Goal: Task Accomplishment & Management: Use online tool/utility

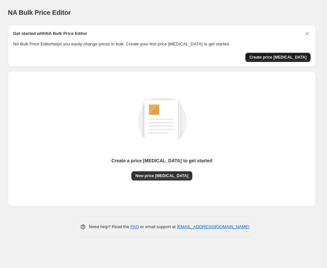
click at [274, 60] on button "Create price [MEDICAL_DATA]" at bounding box center [277, 57] width 65 height 9
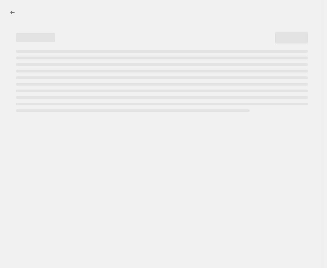
select select "percentage"
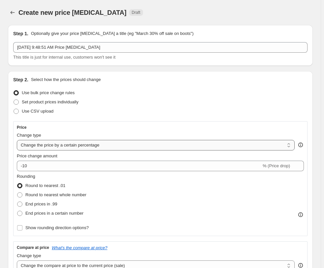
click at [40, 146] on select "Change the price to a certain amount Change the price by a certain amount Chang…" at bounding box center [156, 145] width 278 height 11
click at [17, 140] on select "Change the price to a certain amount Change the price by a certain amount Chang…" at bounding box center [156, 145] width 278 height 11
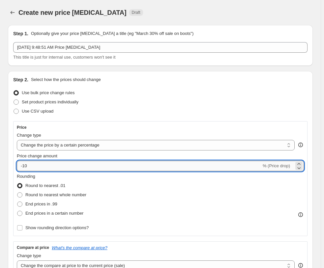
click at [64, 162] on input "-10" at bounding box center [139, 166] width 244 height 11
click at [64, 163] on input "-10" at bounding box center [139, 166] width 244 height 11
click at [63, 163] on input "-10" at bounding box center [139, 166] width 244 height 11
drag, startPoint x: 63, startPoint y: 163, endPoint x: 3, endPoint y: 158, distance: 60.1
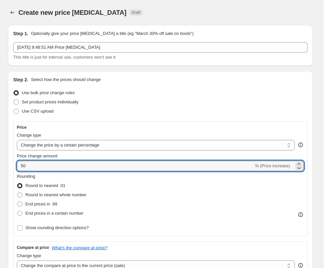
click at [103, 179] on div "Rounding Round to nearest .01 Round to nearest whole number End prices in .99 E…" at bounding box center [160, 195] width 287 height 45
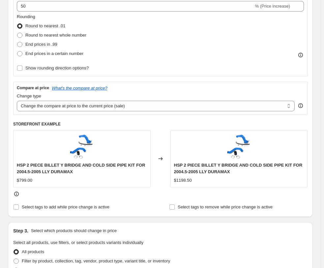
scroll to position [80, 0]
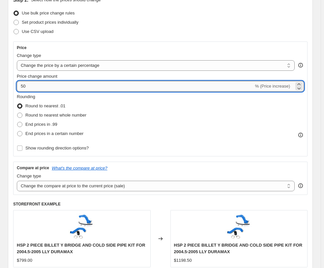
click at [25, 84] on input "50" at bounding box center [135, 86] width 237 height 11
click at [33, 87] on input "40" at bounding box center [135, 86] width 237 height 11
click at [140, 94] on div "Rounding Round to nearest .01 Round to nearest whole number End prices in .99 E…" at bounding box center [160, 116] width 287 height 45
click at [35, 84] on input "45" at bounding box center [135, 86] width 237 height 11
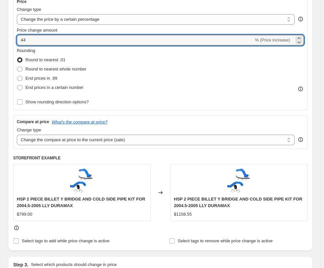
scroll to position [160, 0]
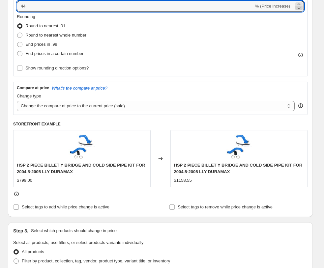
click at [302, 7] on icon at bounding box center [299, 8] width 7 height 7
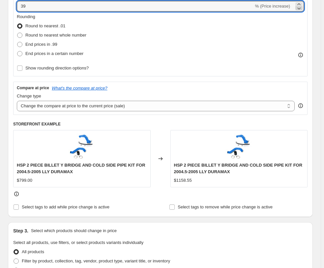
click at [302, 7] on icon at bounding box center [299, 8] width 7 height 7
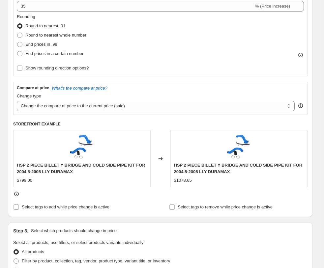
click at [287, 22] on div "Rounding Round to nearest .01 Round to nearest whole number End prices in .99 E…" at bounding box center [160, 36] width 287 height 45
click at [40, 102] on select "Change the compare at price to the current price (sale) Change the compare at p…" at bounding box center [156, 106] width 278 height 11
click at [189, 74] on div "Price Change type Change the price to a certain amount Change the price by a ce…" at bounding box center [160, 18] width 294 height 115
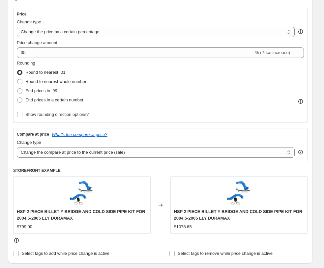
scroll to position [80, 0]
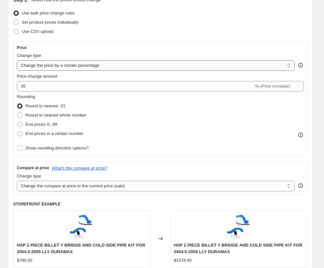
click at [202, 64] on select "Change the price to a certain amount Change the price by a certain amount Chang…" at bounding box center [156, 65] width 278 height 11
click at [203, 37] on div "Step 2. Select how the prices should change Use bulk price change rules Set pro…" at bounding box center [160, 144] width 294 height 295
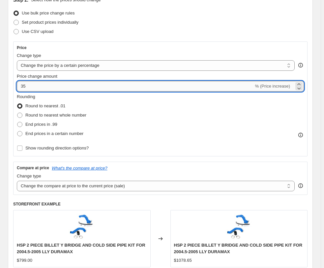
click at [169, 84] on input "35" at bounding box center [135, 86] width 237 height 11
click at [301, 83] on icon at bounding box center [299, 84] width 7 height 7
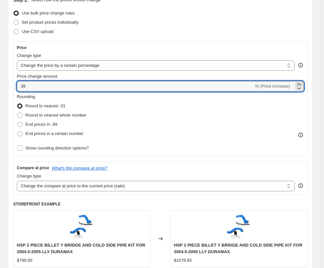
click at [301, 83] on icon at bounding box center [299, 84] width 7 height 7
click at [299, 83] on icon at bounding box center [299, 84] width 7 height 7
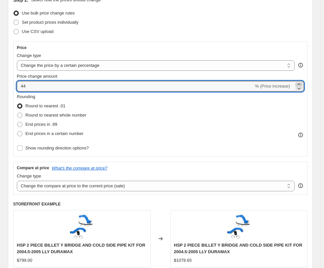
click at [299, 83] on icon at bounding box center [299, 84] width 7 height 7
click at [300, 83] on icon at bounding box center [299, 84] width 7 height 7
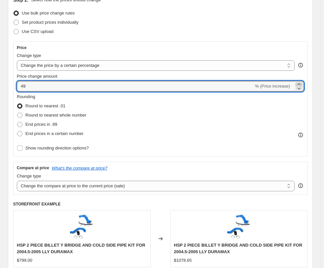
click at [300, 83] on icon at bounding box center [299, 84] width 7 height 7
type input "50"
click at [275, 110] on div "Rounding Round to nearest .01 Round to nearest whole number End prices in .99 E…" at bounding box center [160, 116] width 287 height 45
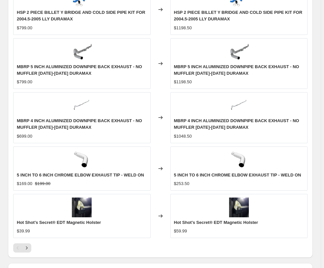
scroll to position [583, 0]
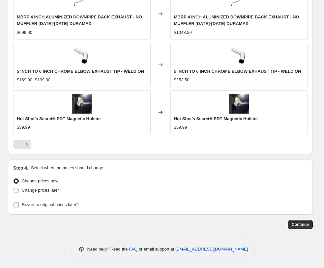
click at [40, 205] on span "Revert to original prices later?" at bounding box center [50, 204] width 57 height 5
click at [19, 205] on input "Revert to original prices later?" at bounding box center [16, 204] width 5 height 5
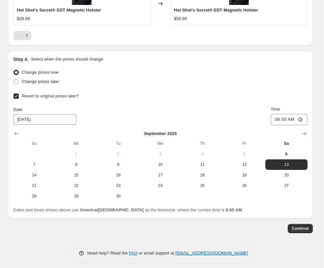
scroll to position [696, 0]
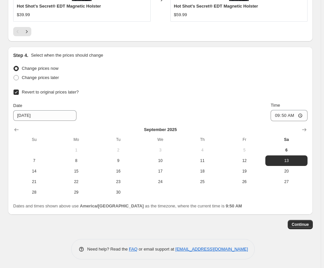
click at [45, 92] on span "Revert to original prices later?" at bounding box center [50, 92] width 57 height 5
click at [19, 92] on input "Revert to original prices later?" at bounding box center [16, 92] width 5 height 5
checkbox input "false"
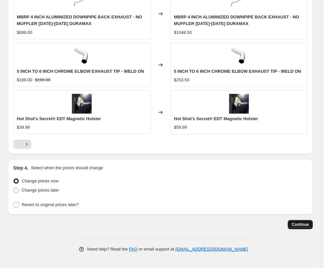
click at [299, 225] on span "Continue" at bounding box center [300, 224] width 17 height 5
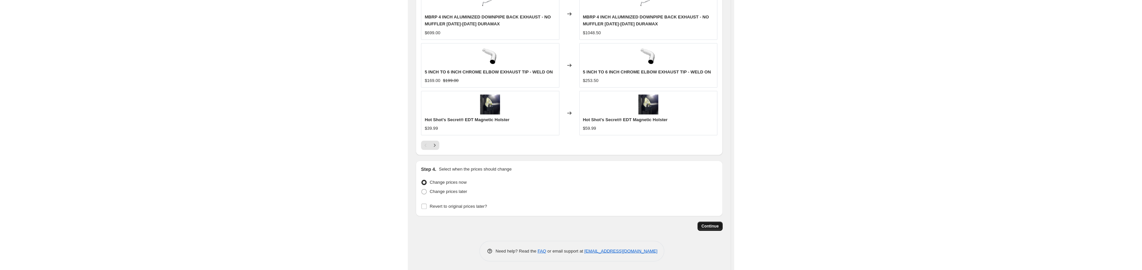
scroll to position [0, 0]
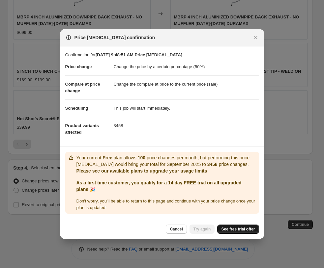
click at [223, 232] on link "See free trial offer" at bounding box center [238, 229] width 42 height 9
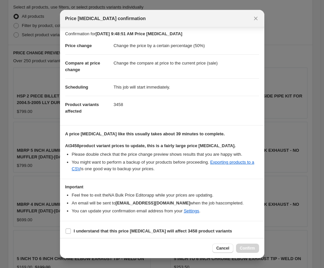
scroll to position [4, 0]
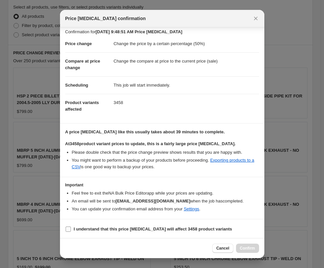
drag, startPoint x: 79, startPoint y: 228, endPoint x: 94, endPoint y: 229, distance: 15.5
click at [79, 228] on b "I understand that this price change job will affect 3458 product variants" at bounding box center [153, 229] width 158 height 5
click at [71, 228] on input "I understand that this price change job will affect 3458 product variants" at bounding box center [68, 229] width 5 height 5
checkbox input "true"
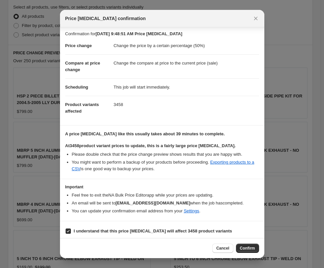
scroll to position [0, 0]
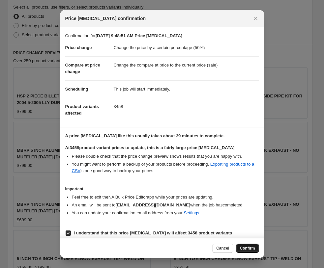
click at [254, 249] on span "Confirm" at bounding box center [247, 248] width 15 height 5
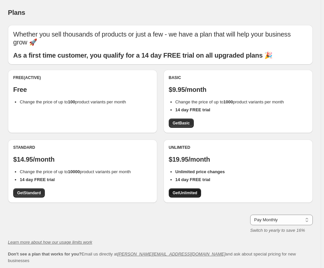
click at [186, 194] on span "Get Unlimited" at bounding box center [185, 192] width 25 height 5
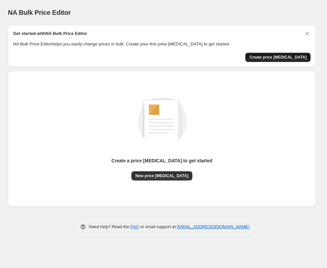
click at [282, 55] on span "Create price [MEDICAL_DATA]" at bounding box center [277, 57] width 57 height 5
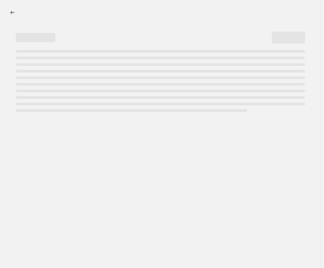
select select "percentage"
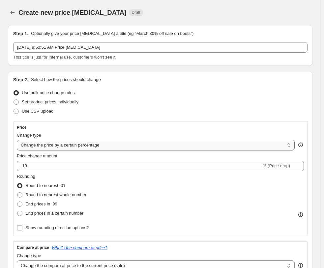
click at [45, 145] on select "Change the price to a certain amount Change the price by a certain amount Chang…" at bounding box center [156, 145] width 278 height 11
click at [17, 140] on select "Change the price to a certain amount Change the price by a certain amount Chang…" at bounding box center [156, 145] width 278 height 11
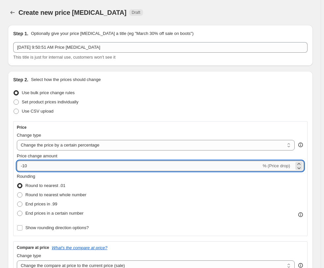
click at [41, 167] on input "-10" at bounding box center [139, 166] width 244 height 11
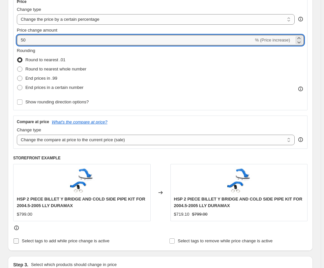
scroll to position [160, 0]
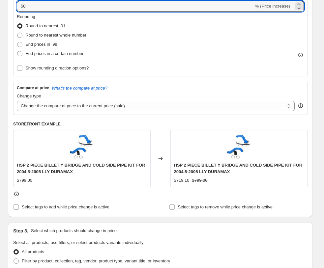
click at [160, 80] on div "Price Change type Change the price to a certain amount Change the price by a ce…" at bounding box center [160, 38] width 294 height 154
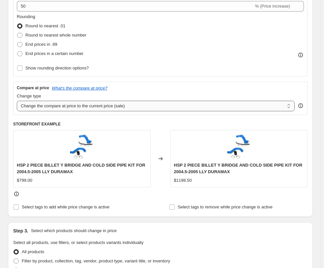
click at [66, 107] on select "Change the compare at price to the current price (sale) Change the compare at p…" at bounding box center [156, 106] width 278 height 11
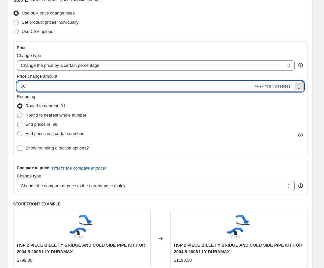
click at [26, 86] on input "50" at bounding box center [135, 86] width 237 height 11
click at [85, 85] on input "40" at bounding box center [135, 86] width 237 height 11
type input "40"
click at [148, 101] on div "Rounding Round to nearest .01 Round to nearest whole number End prices in .99 E…" at bounding box center [160, 116] width 287 height 45
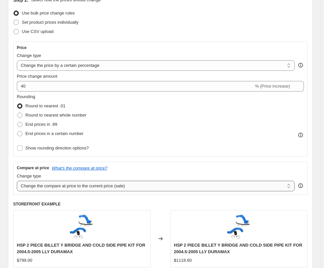
click at [101, 191] on select "Change the compare at price to the current price (sale) Change the compare at p…" at bounding box center [156, 186] width 278 height 11
select select "pp"
click at [17, 181] on select "Change the compare at price to the current price (sale) Change the compare at p…" at bounding box center [156, 186] width 278 height 11
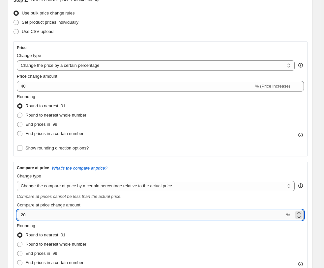
click at [97, 214] on input "20" at bounding box center [151, 215] width 268 height 11
click at [95, 214] on input "20" at bounding box center [151, 215] width 268 height 11
type input "30"
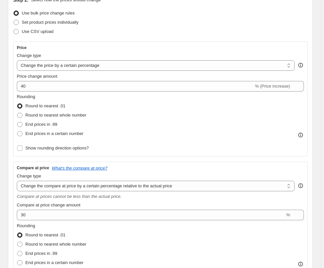
click at [159, 137] on div "Rounding Round to nearest .01 Round to nearest whole number End prices in .99 E…" at bounding box center [160, 116] width 287 height 45
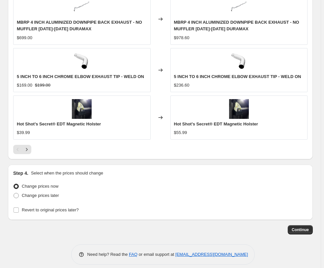
scroll to position [673, 0]
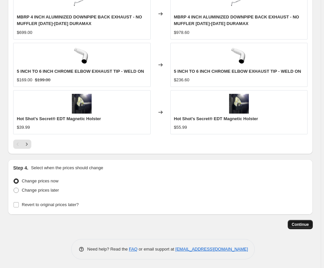
click at [297, 227] on button "Continue" at bounding box center [300, 224] width 25 height 9
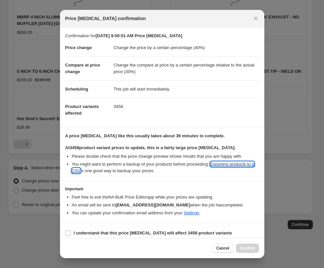
click at [230, 163] on link "Exporting products to a CSV" at bounding box center [163, 168] width 183 height 12
